Goal: Use online tool/utility: Utilize a website feature to perform a specific function

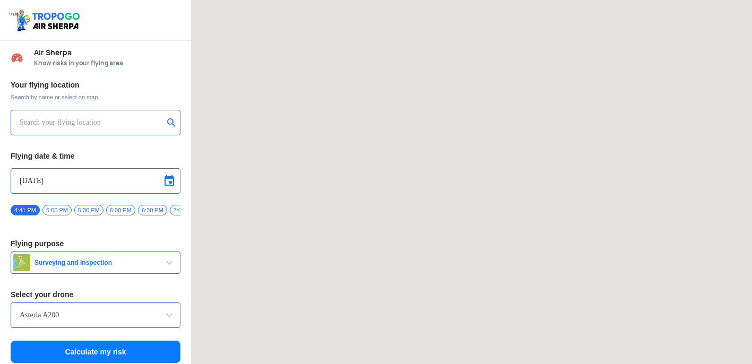
type input "[STREET_ADDRESS]"
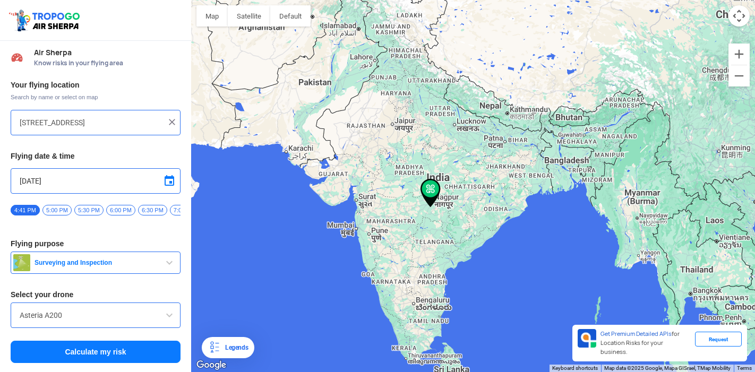
click at [178, 121] on div "[STREET_ADDRESS]" at bounding box center [96, 122] width 170 height 25
click at [167, 122] on img at bounding box center [172, 122] width 11 height 11
click at [95, 125] on input "text" at bounding box center [92, 122] width 144 height 13
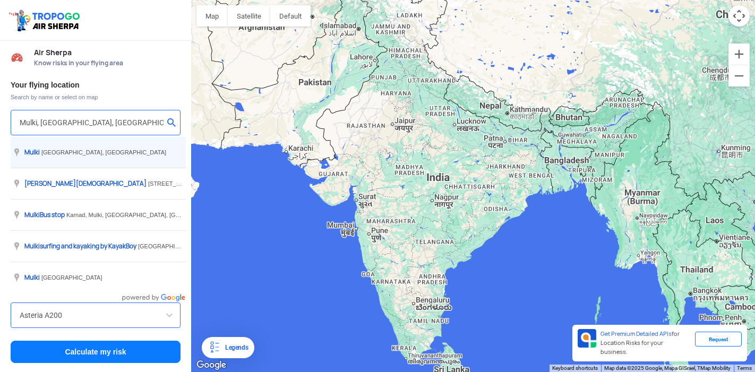
type input "[GEOGRAPHIC_DATA], junction, [GEOGRAPHIC_DATA], [GEOGRAPHIC_DATA] 574154, [GEOG…"
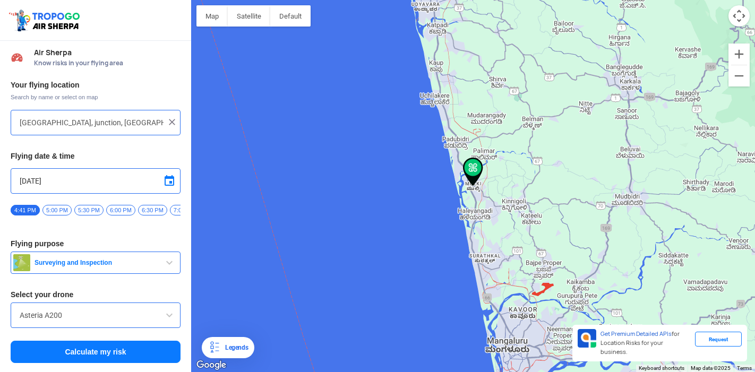
click at [88, 322] on input "Asteria A200" at bounding box center [96, 315] width 152 height 13
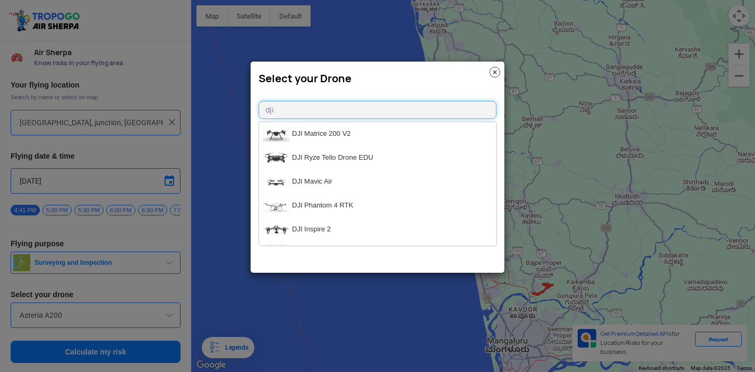
type input "dji"
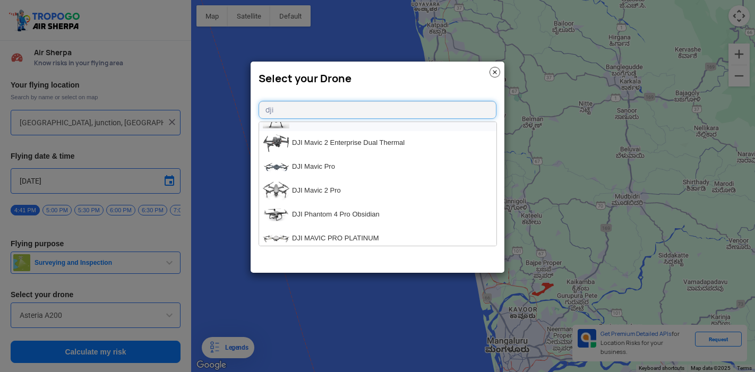
scroll to position [886, 0]
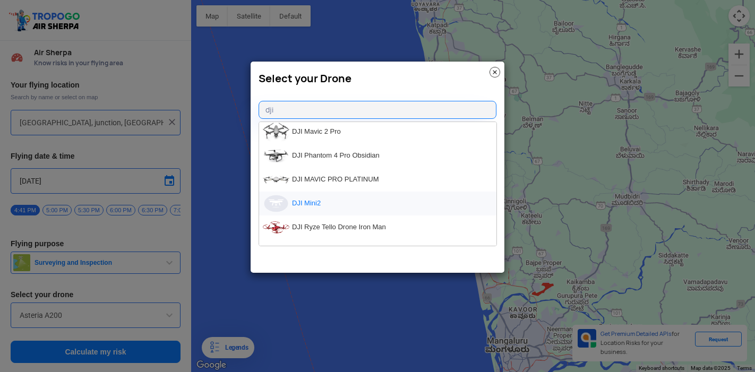
click at [299, 206] on li "DJI Mini2" at bounding box center [377, 204] width 237 height 24
type input "DJI Mini2"
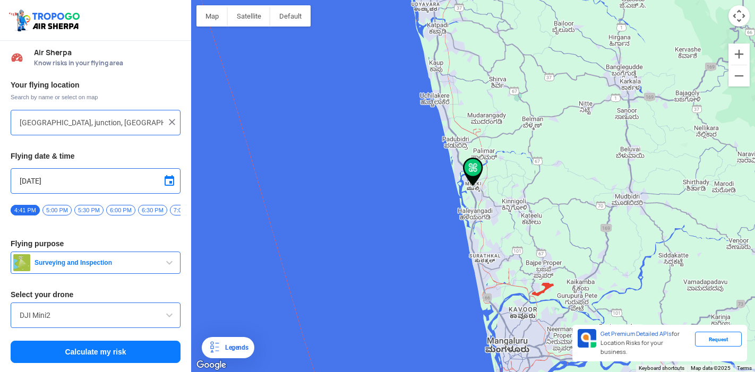
click at [93, 357] on button "Calculate my risk" at bounding box center [96, 352] width 170 height 22
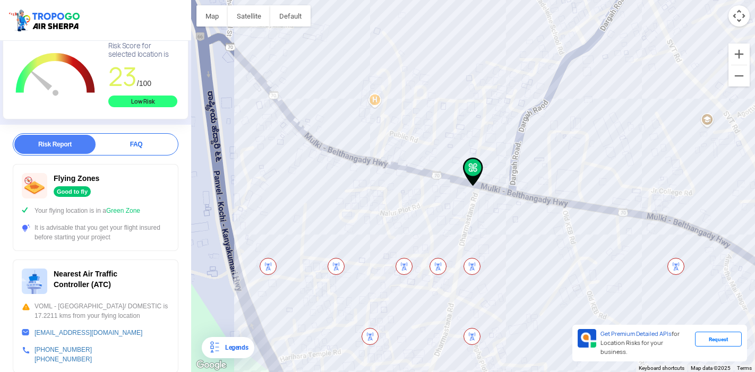
scroll to position [118, 0]
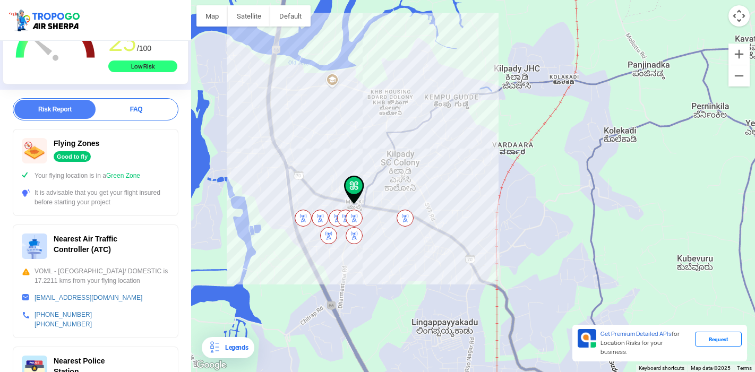
click at [354, 218] on img at bounding box center [354, 218] width 17 height 17
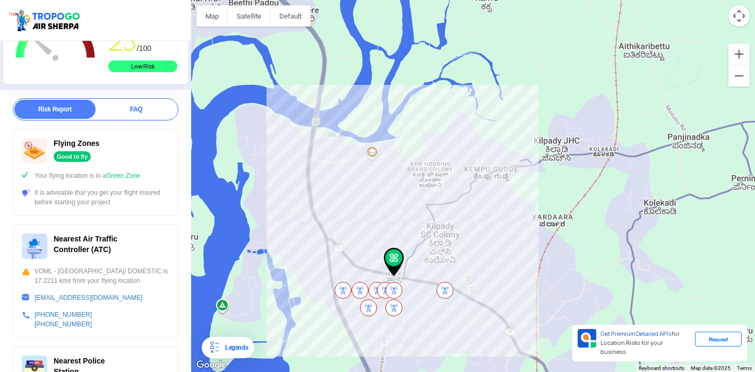
drag, startPoint x: 339, startPoint y: 177, endPoint x: 400, endPoint y: 273, distance: 113.8
click at [391, 264] on div at bounding box center [473, 186] width 564 height 372
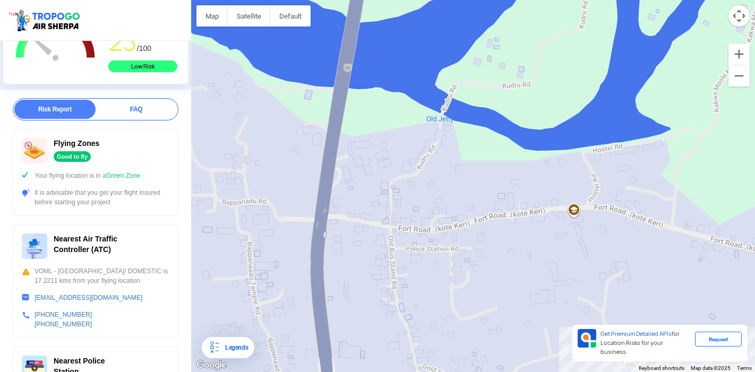
drag, startPoint x: 329, startPoint y: 96, endPoint x: 361, endPoint y: 218, distance: 126.8
click at [361, 218] on div at bounding box center [473, 186] width 564 height 372
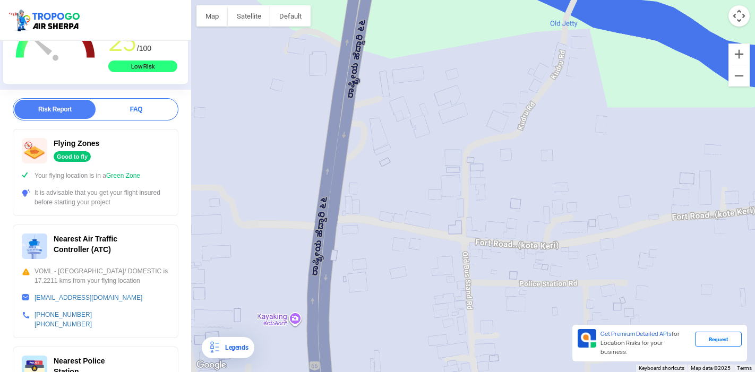
drag, startPoint x: 266, startPoint y: 225, endPoint x: 400, endPoint y: 254, distance: 137.4
click at [401, 254] on div at bounding box center [473, 186] width 564 height 372
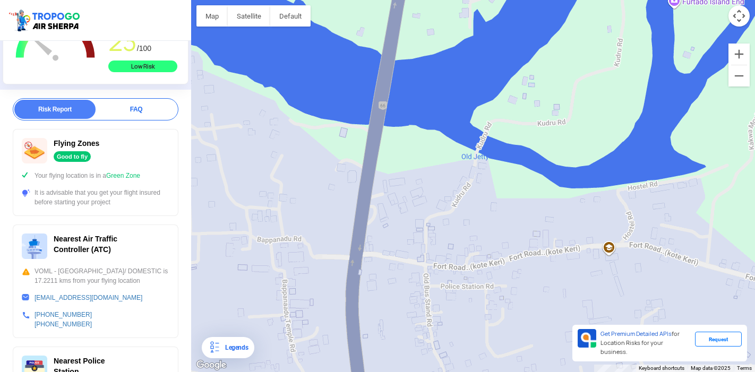
drag, startPoint x: 315, startPoint y: 199, endPoint x: 389, endPoint y: 225, distance: 78.2
click at [385, 225] on div at bounding box center [473, 186] width 564 height 372
click at [420, 257] on div at bounding box center [473, 186] width 564 height 372
click at [426, 263] on div at bounding box center [473, 186] width 564 height 372
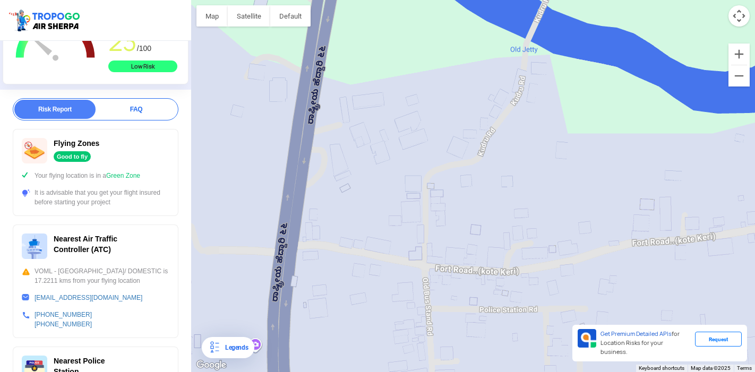
click at [385, 192] on div at bounding box center [473, 186] width 564 height 372
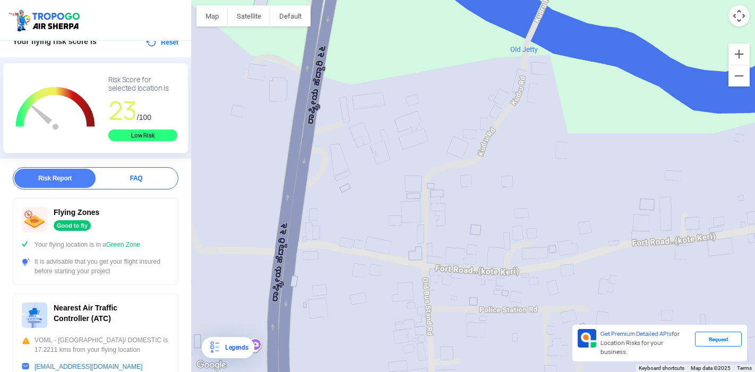
scroll to position [0, 0]
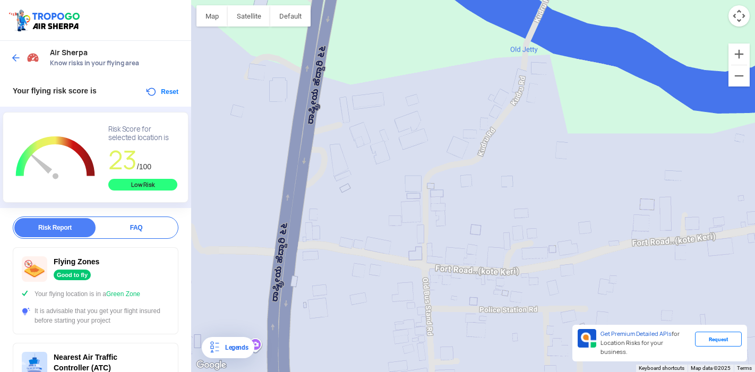
click at [14, 54] on img at bounding box center [16, 58] width 11 height 11
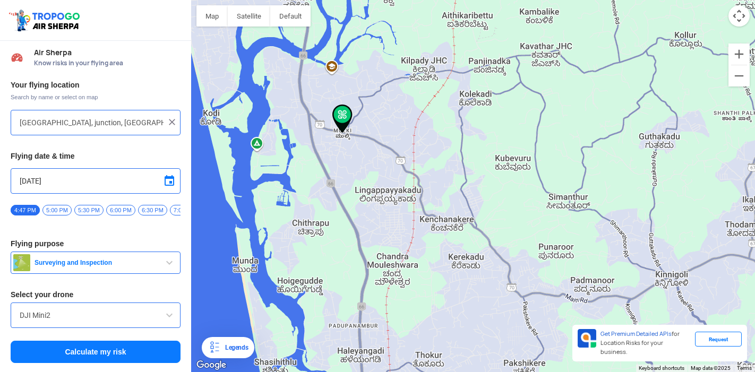
drag, startPoint x: 321, startPoint y: 104, endPoint x: 357, endPoint y: 251, distance: 151.3
click at [354, 246] on div at bounding box center [473, 186] width 564 height 372
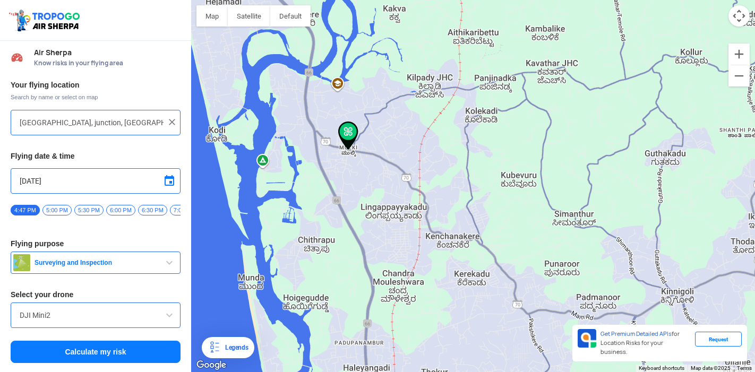
click at [320, 95] on div at bounding box center [473, 186] width 564 height 372
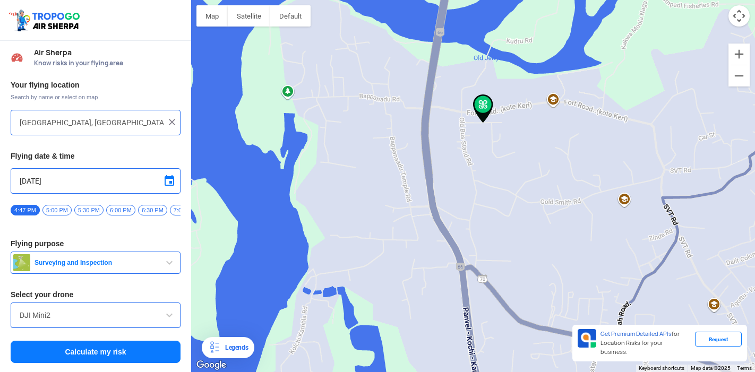
drag, startPoint x: 435, startPoint y: 120, endPoint x: 433, endPoint y: 176, distance: 56.3
click at [433, 176] on div at bounding box center [473, 186] width 564 height 372
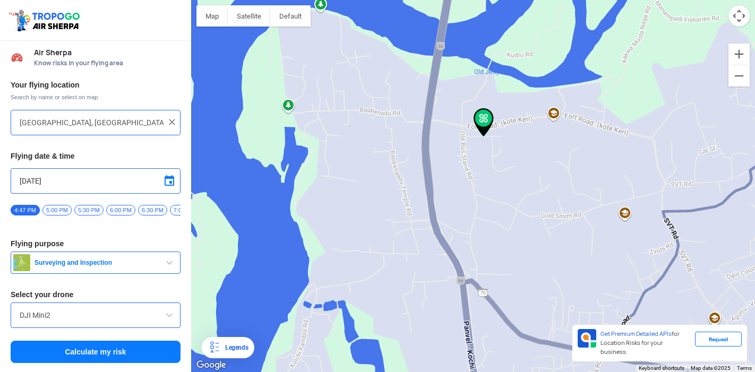
click at [428, 105] on div at bounding box center [473, 186] width 564 height 372
type input "[STREET_ADDRESS]"
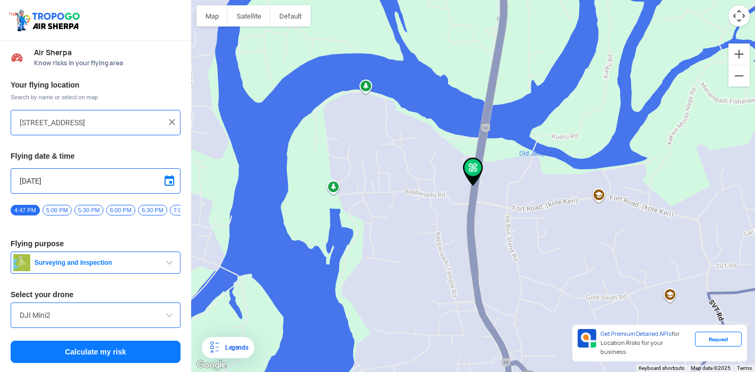
click at [484, 175] on div at bounding box center [473, 186] width 564 height 372
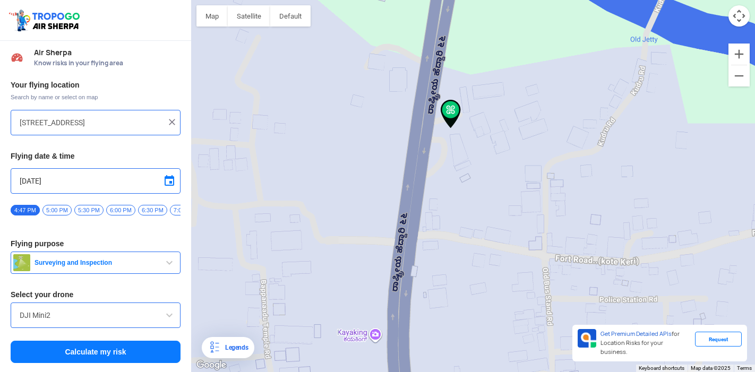
click at [464, 151] on div at bounding box center [473, 186] width 564 height 372
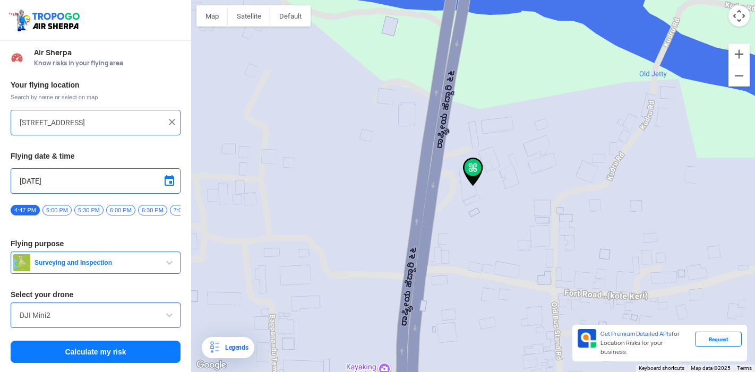
drag, startPoint x: 85, startPoint y: 358, endPoint x: 96, endPoint y: 231, distance: 127.3
click at [95, 213] on div "Your flying location Search by name or select on map [STREET_ADDRESS] Flying da…" at bounding box center [95, 222] width 191 height 295
click at [83, 210] on span "5:30 PM" at bounding box center [88, 210] width 29 height 11
click at [91, 358] on button "Calculate my risk" at bounding box center [96, 352] width 170 height 22
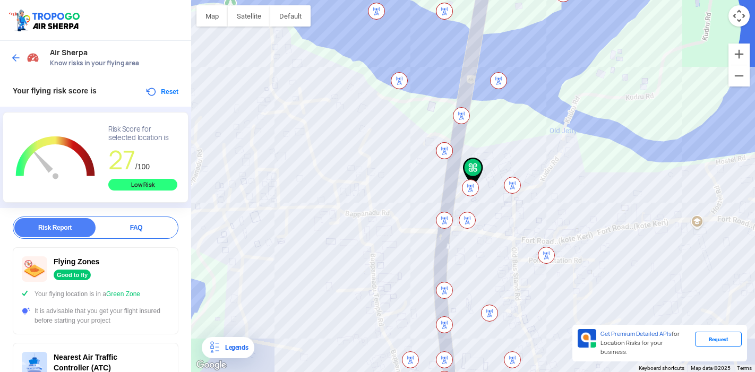
click at [239, 346] on div "Legends" at bounding box center [234, 347] width 27 height 13
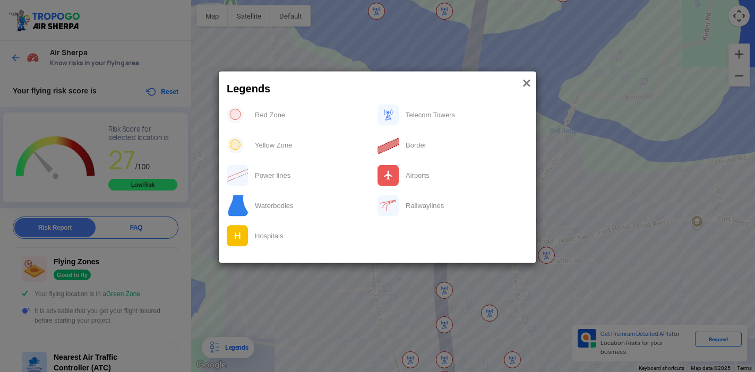
click at [527, 83] on span "×" at bounding box center [526, 83] width 8 height 16
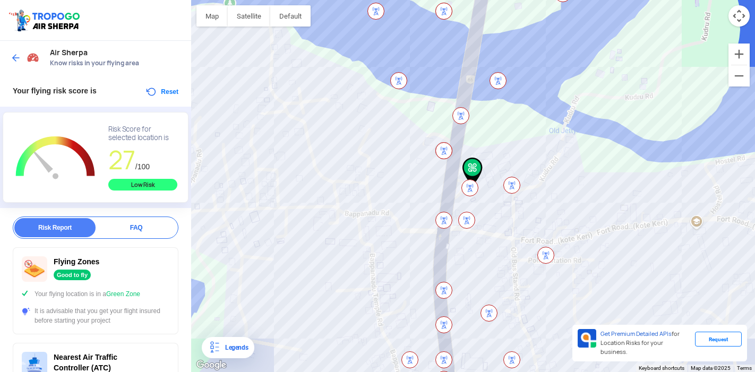
click at [441, 288] on img at bounding box center [443, 290] width 17 height 17
click at [491, 312] on img at bounding box center [488, 313] width 17 height 17
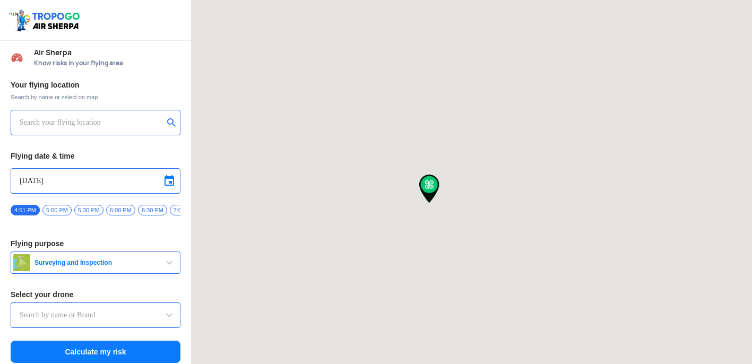
type input "Throttle Dopo"
type input "[STREET_ADDRESS]"
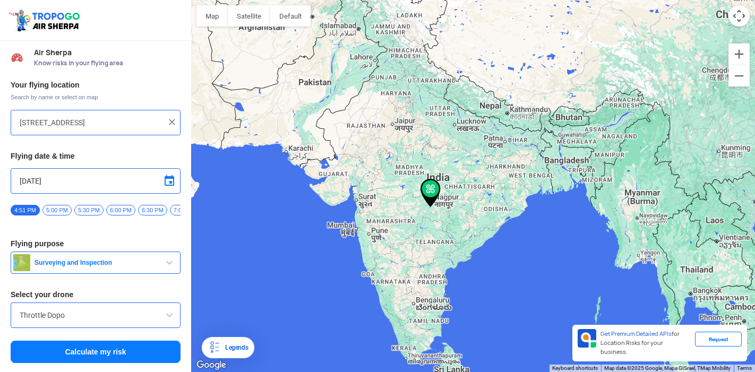
click at [68, 114] on div "[STREET_ADDRESS]" at bounding box center [96, 122] width 170 height 25
click at [172, 125] on img at bounding box center [172, 122] width 11 height 11
click at [58, 125] on input "text" at bounding box center [92, 122] width 144 height 13
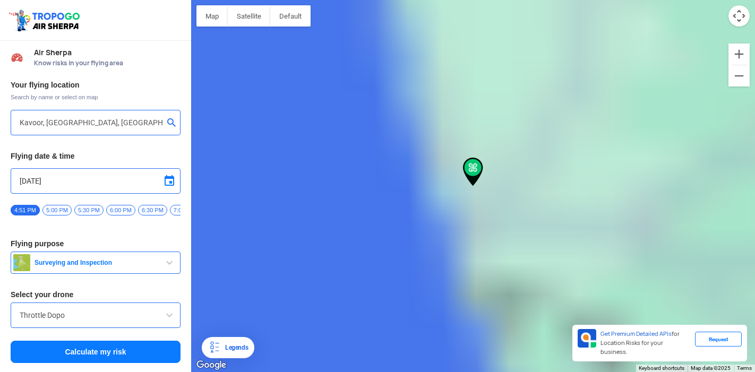
type input "Saptagiri Complex, 1 St, Junction, Kavoor, Mangaluru, Karnataka 575015, India"
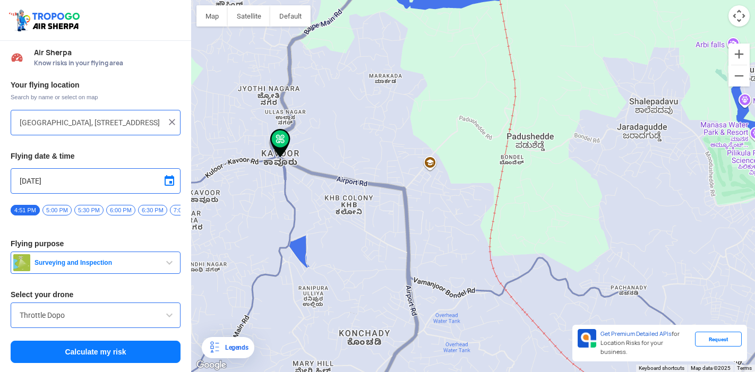
drag, startPoint x: 257, startPoint y: 48, endPoint x: 379, endPoint y: 195, distance: 191.1
click at [379, 195] on div at bounding box center [473, 186] width 564 height 372
click at [86, 210] on span "5:30 PM" at bounding box center [88, 210] width 29 height 11
click at [102, 359] on button "Calculate my risk" at bounding box center [96, 352] width 170 height 22
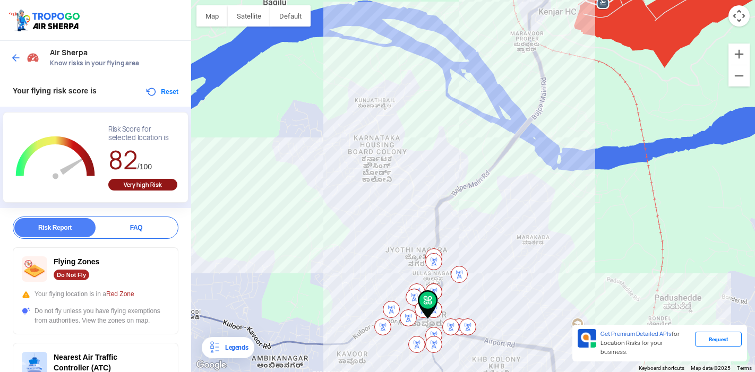
drag, startPoint x: 504, startPoint y: 297, endPoint x: 505, endPoint y: 400, distance: 102.5
click at [505, 372] on html "Location Risk Score Air Sherpa Know risks in your flying area Your flying risk …" at bounding box center [377, 186] width 755 height 372
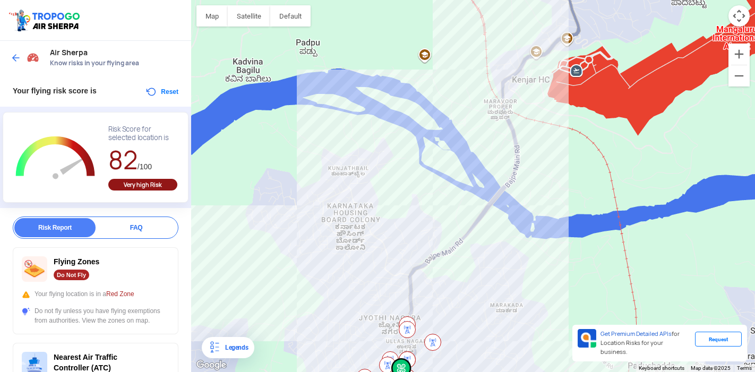
click at [540, 218] on div at bounding box center [473, 186] width 564 height 372
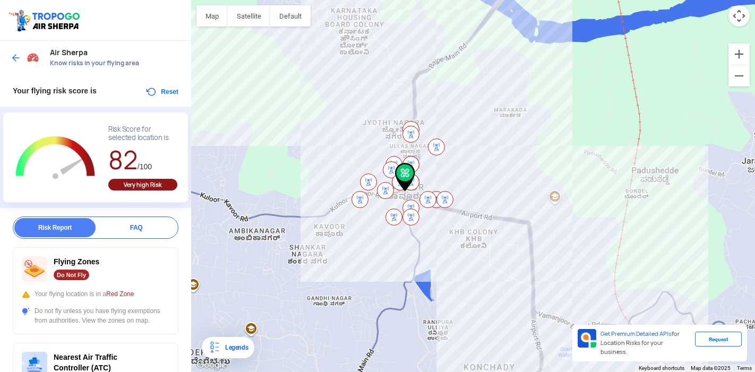
drag, startPoint x: 549, startPoint y: 190, endPoint x: 521, endPoint y: 17, distance: 175.3
click at [521, 17] on div at bounding box center [473, 186] width 564 height 372
click at [15, 59] on img at bounding box center [16, 58] width 11 height 11
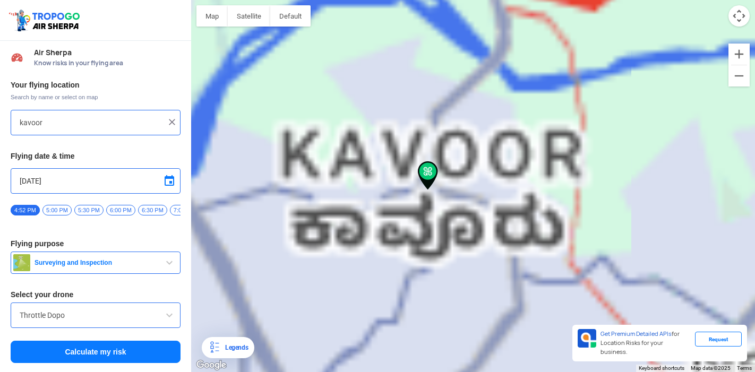
type input "Saptagiri Complex, 1 St, Junction, Kavoor, Mangaluru, Karnataka 575015, India"
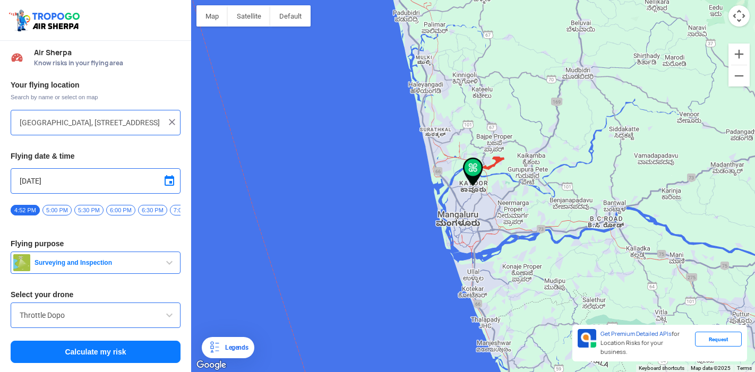
click at [169, 122] on img at bounding box center [172, 122] width 11 height 11
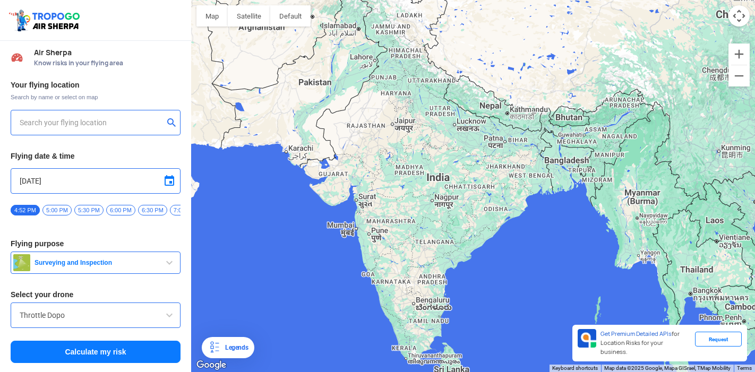
click at [88, 121] on input "text" at bounding box center [92, 122] width 144 height 13
type input "k"
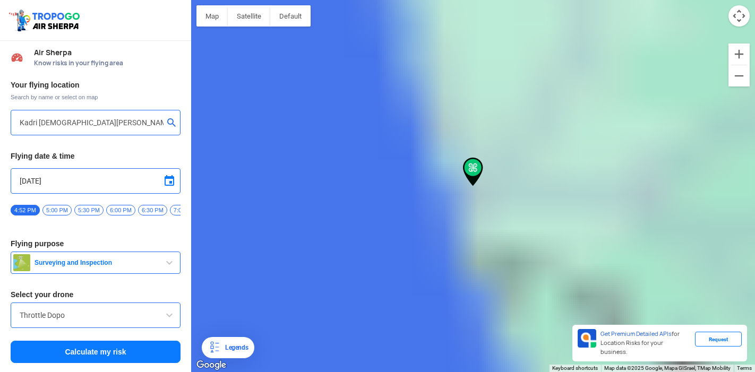
type input "Vasanth Vihar, Kadri, Mangaluru, Karnataka 575002, India"
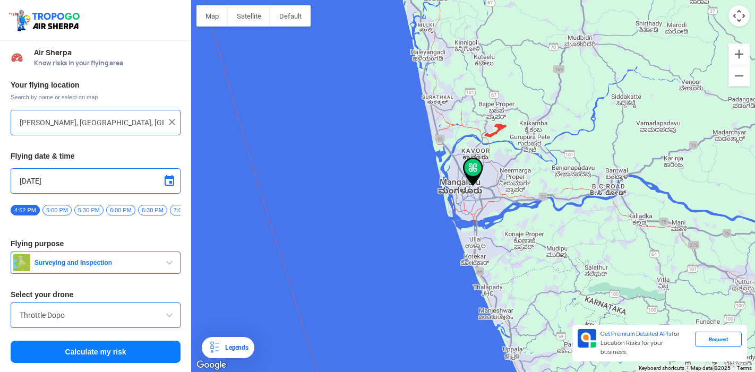
click at [85, 209] on span "5:30 PM" at bounding box center [88, 210] width 29 height 11
click at [98, 258] on button "Surveying and Inspection" at bounding box center [96, 263] width 170 height 22
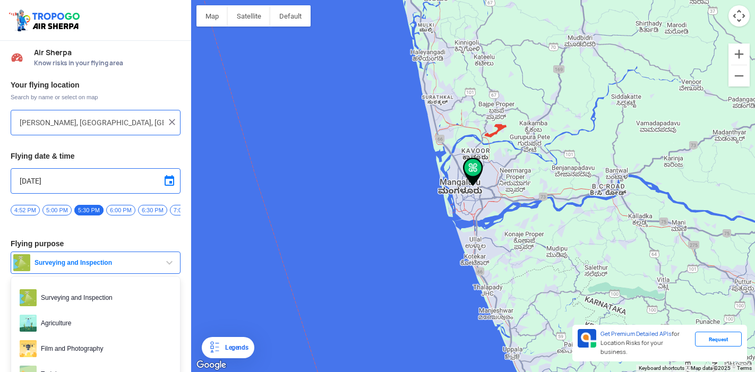
click at [140, 267] on span "Surveying and Inspection" at bounding box center [96, 262] width 133 height 8
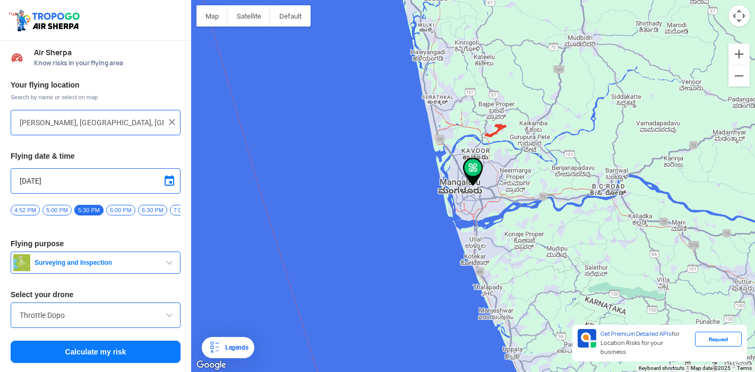
click at [138, 267] on span "Surveying and Inspection" at bounding box center [96, 262] width 133 height 8
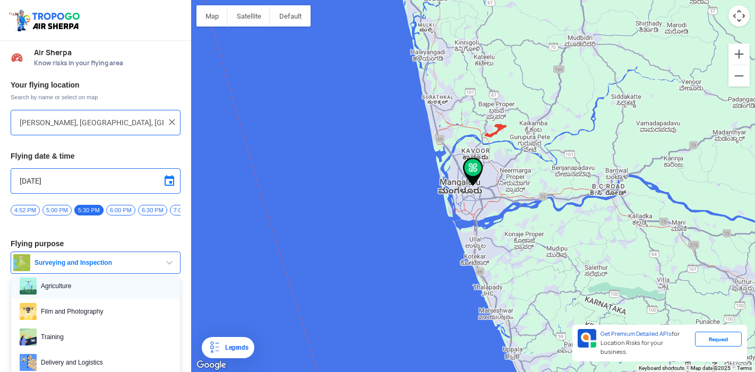
scroll to position [59, 0]
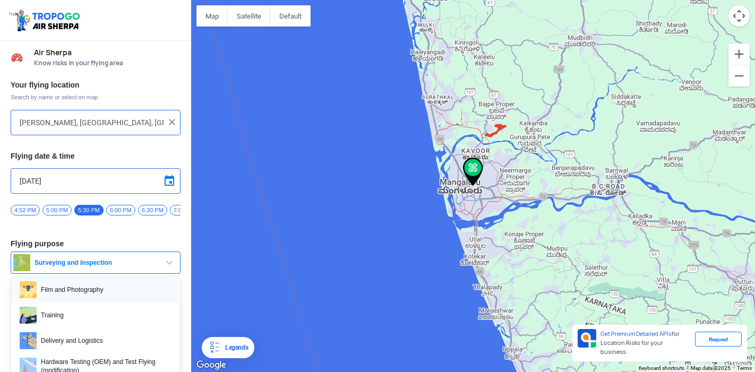
click at [77, 288] on span "Film and Photography" at bounding box center [104, 289] width 135 height 17
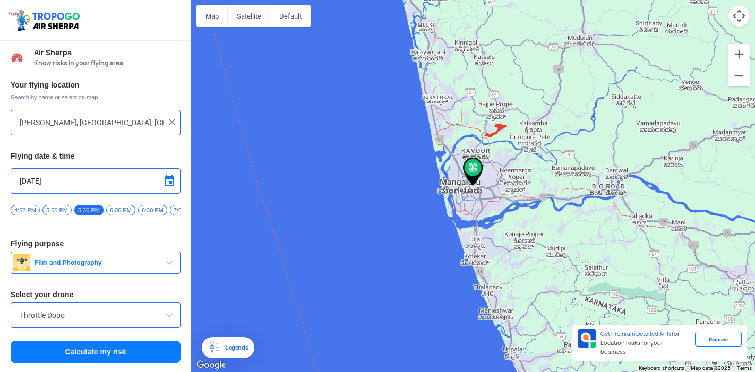
click at [89, 352] on button "Calculate my risk" at bounding box center [96, 352] width 170 height 22
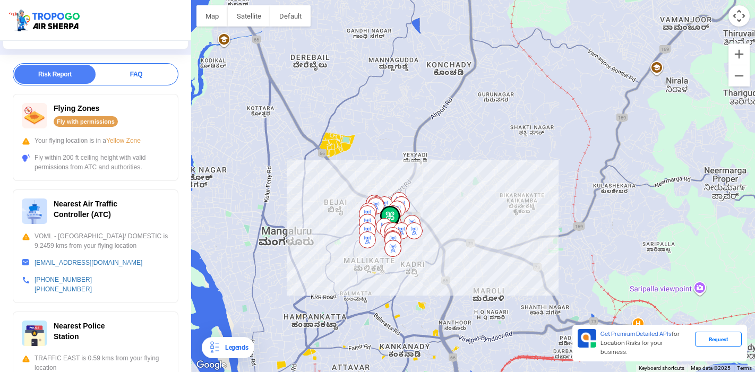
scroll to position [178, 0]
